Goal: Information Seeking & Learning: Understand process/instructions

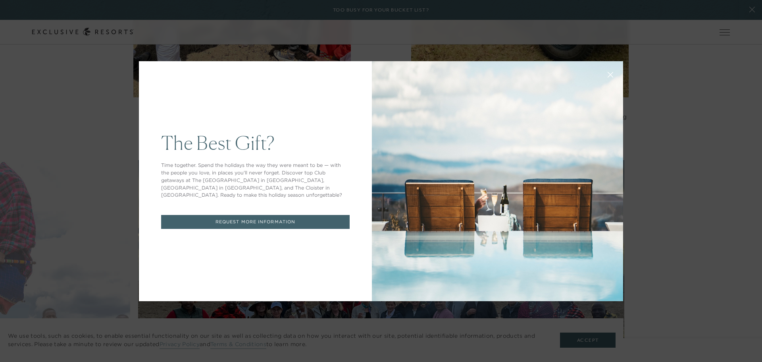
click at [607, 70] on button at bounding box center [610, 73] width 19 height 19
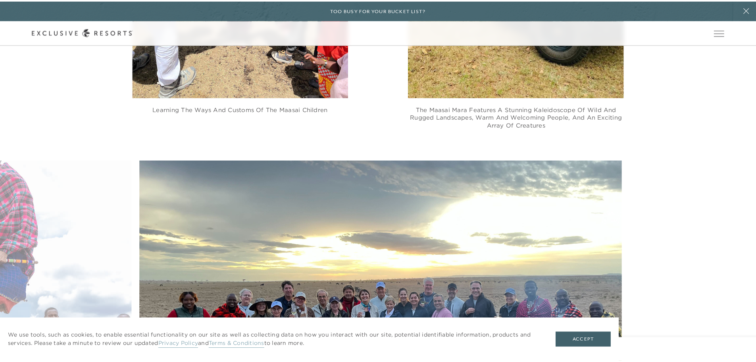
scroll to position [3793, 0]
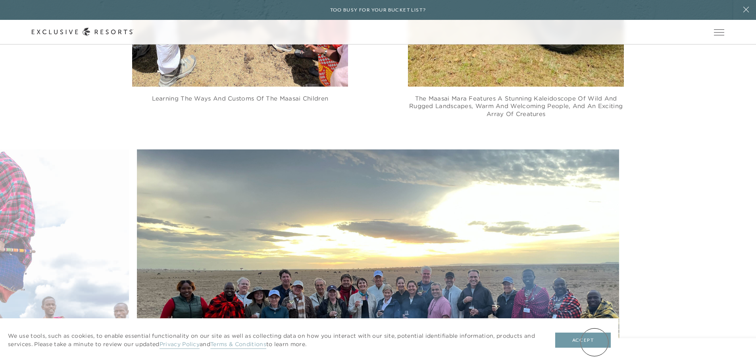
click at [595, 342] on button "Accept" at bounding box center [583, 339] width 56 height 15
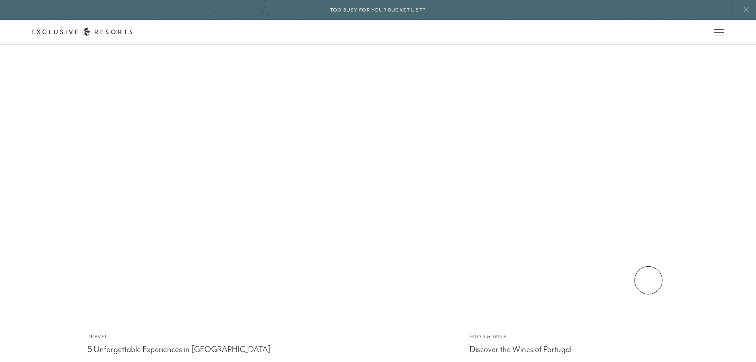
scroll to position [6292, 0]
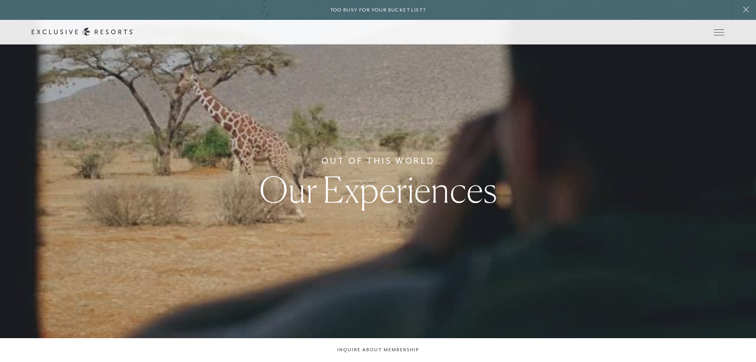
click at [0, 0] on link "How it works" at bounding box center [0, 0] width 0 height 0
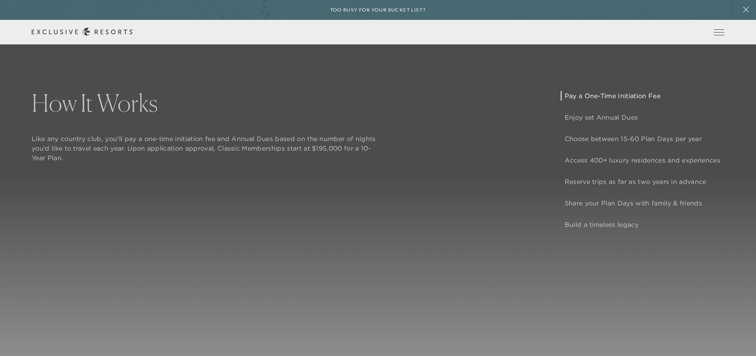
scroll to position [674, 0]
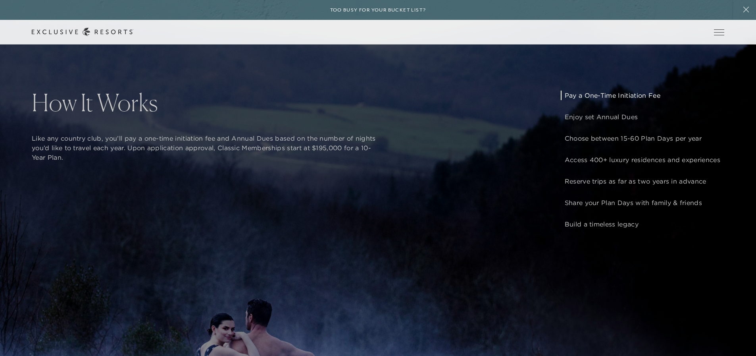
click at [349, 149] on p "Like any country club, you’ll pay a one-time initiation fee and Annual Dues bas…" at bounding box center [205, 147] width 347 height 29
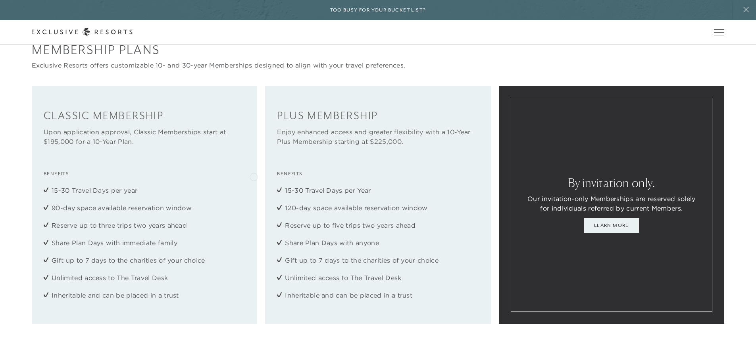
scroll to position [1063, 0]
